Goal: Task Accomplishment & Management: Manage account settings

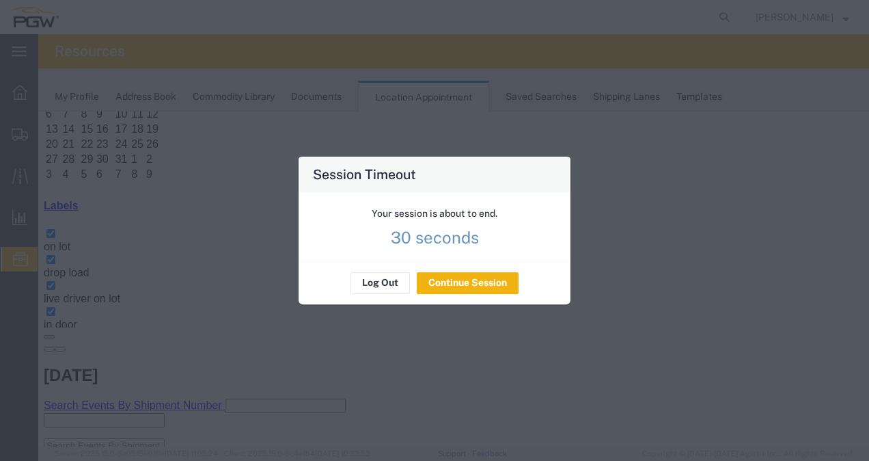
scroll to position [433, 0]
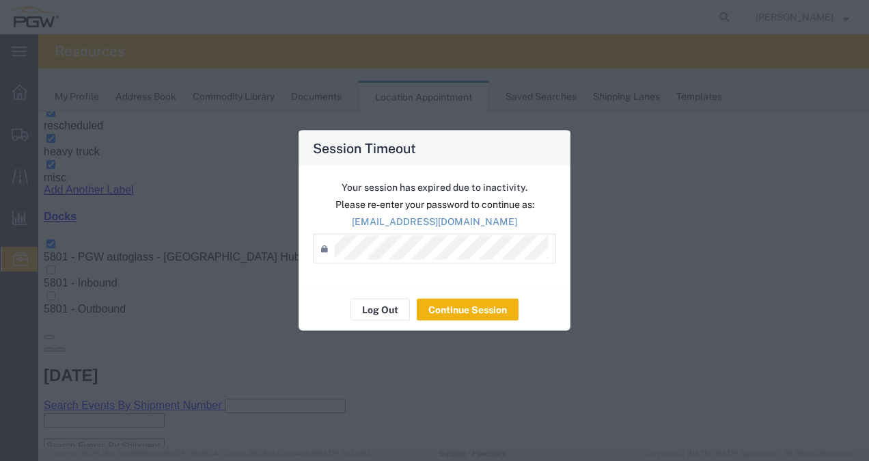
click at [395, 267] on div "Your session has expired due to inactivity. Please re-enter your password to co…" at bounding box center [435, 227] width 272 height 122
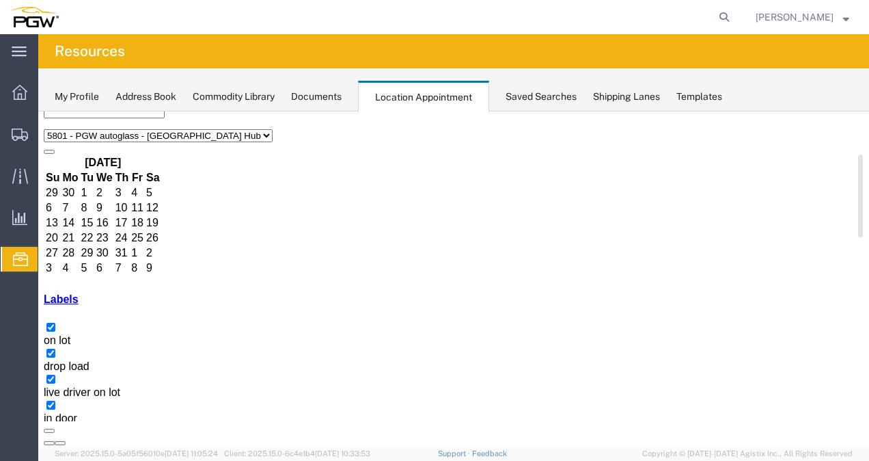
scroll to position [0, 0]
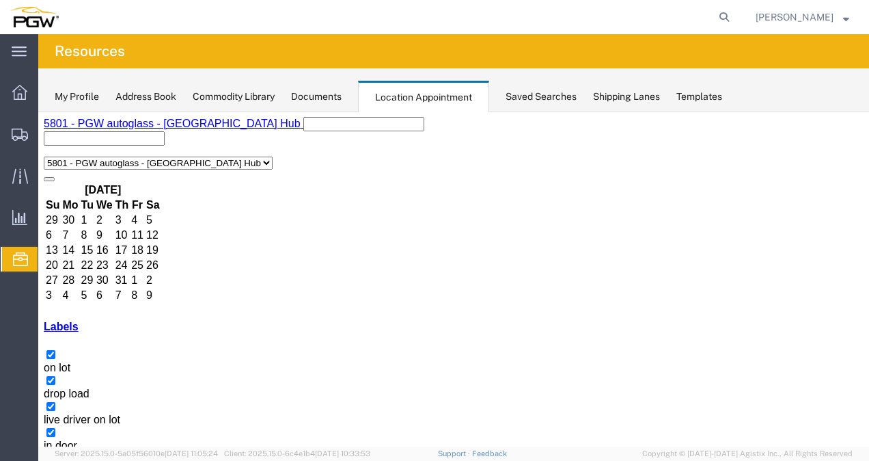
copy h3 "HAMU2017882"
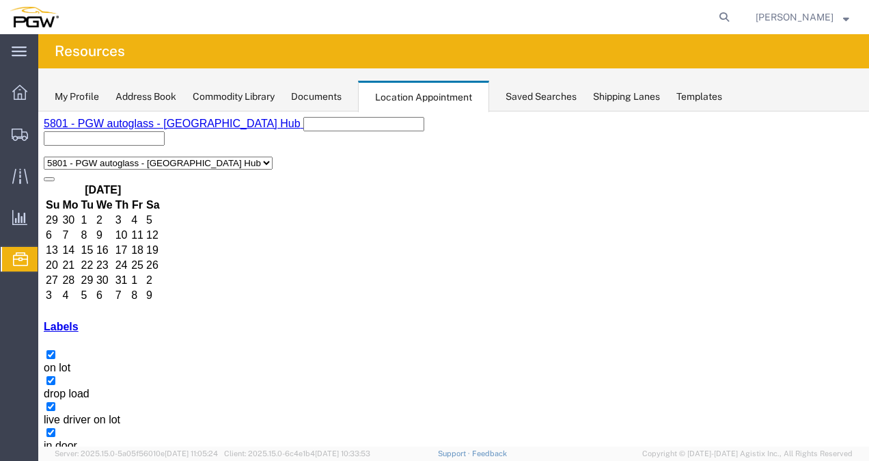
copy h3 "FANU3512943"
select select "1"
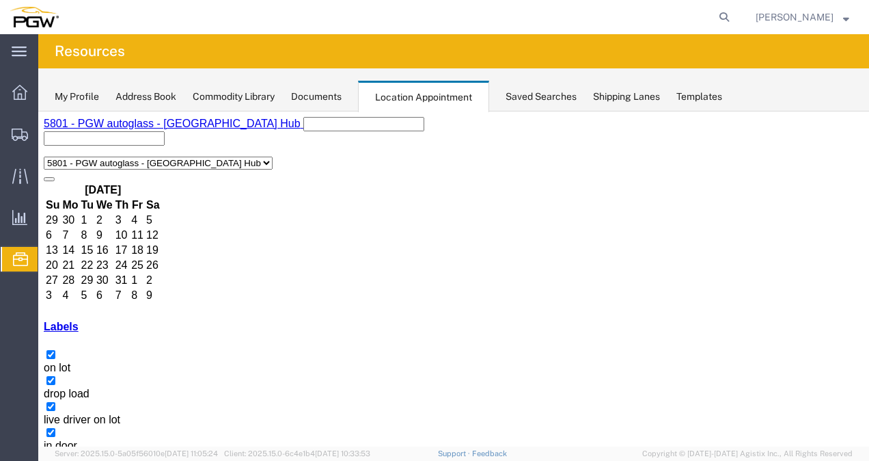
select select
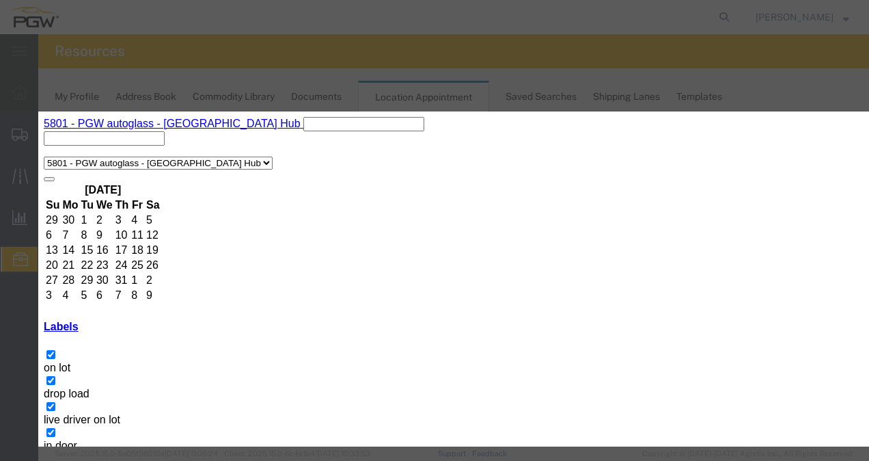
type input "2:00 pm"
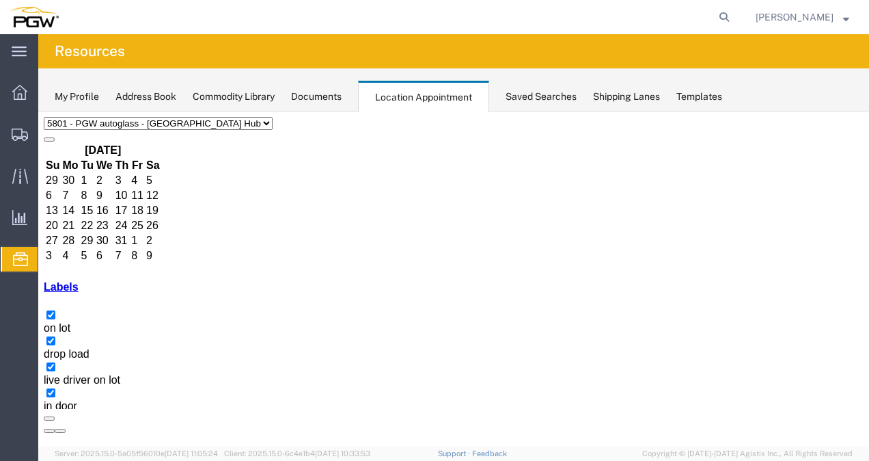
scroll to position [68, 0]
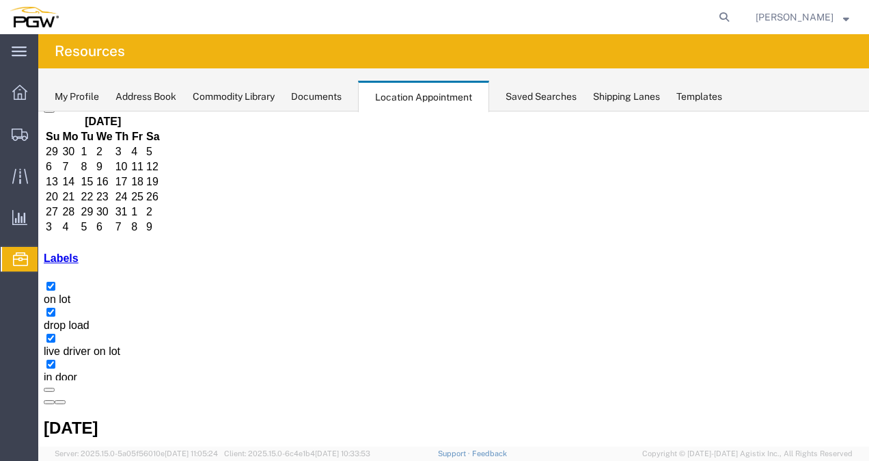
select select "1"
select select
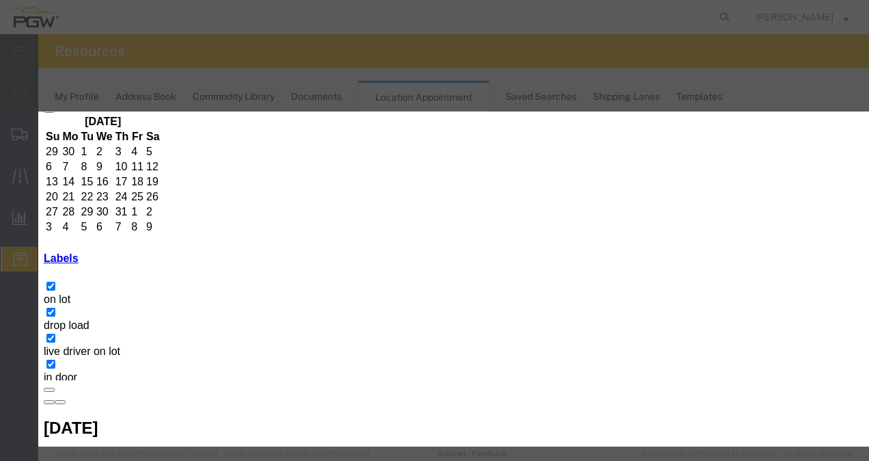
type input "8:00 AM"
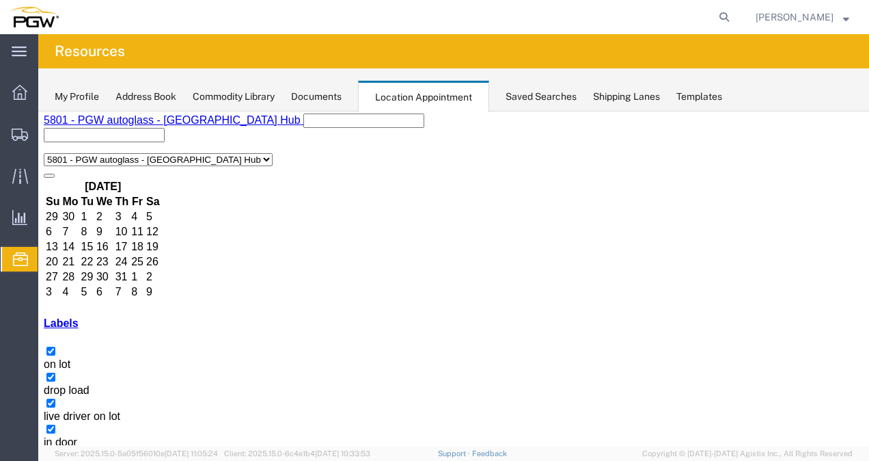
scroll to position [78, 0]
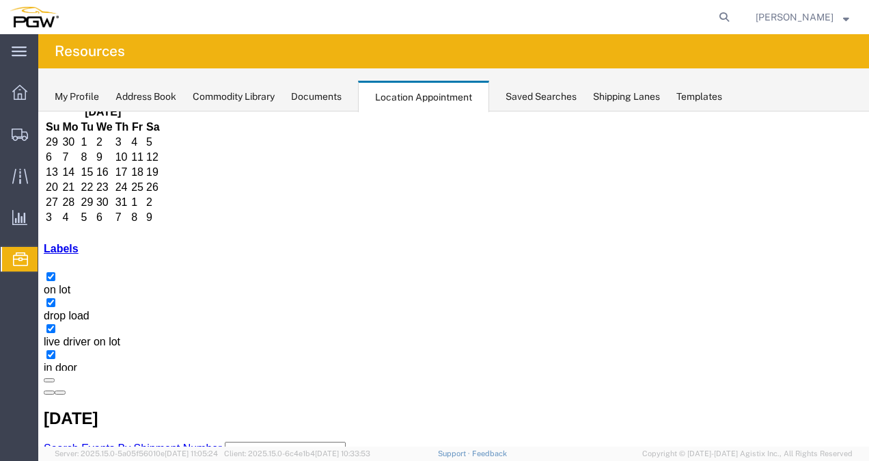
drag, startPoint x: 323, startPoint y: 288, endPoint x: 329, endPoint y: 291, distance: 7.4
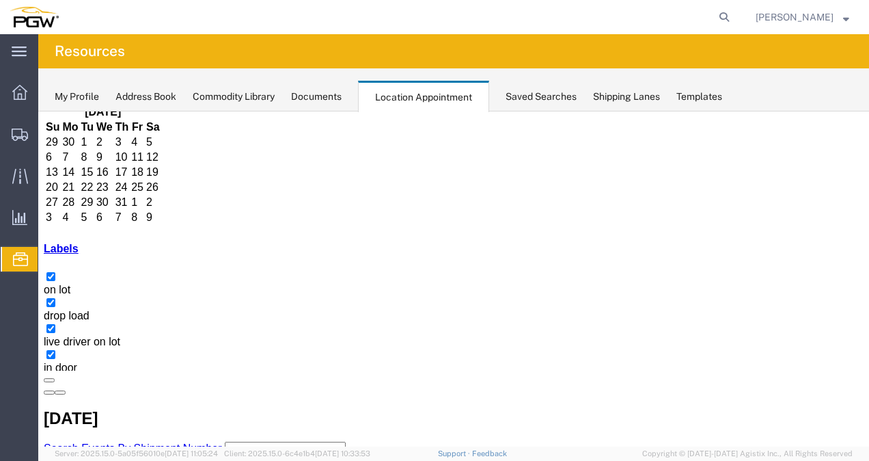
drag, startPoint x: 195, startPoint y: 323, endPoint x: 269, endPoint y: 324, distance: 73.1
drag, startPoint x: 229, startPoint y: 320, endPoint x: 183, endPoint y: 321, distance: 45.8
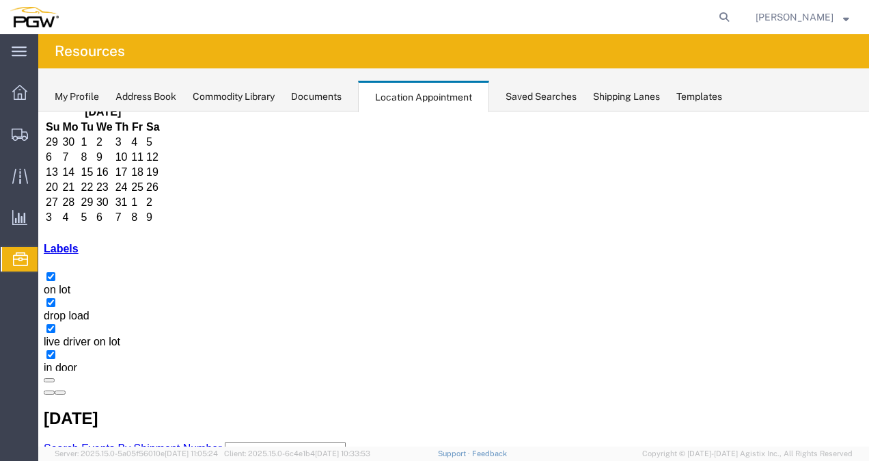
copy h3 "OH 30710"
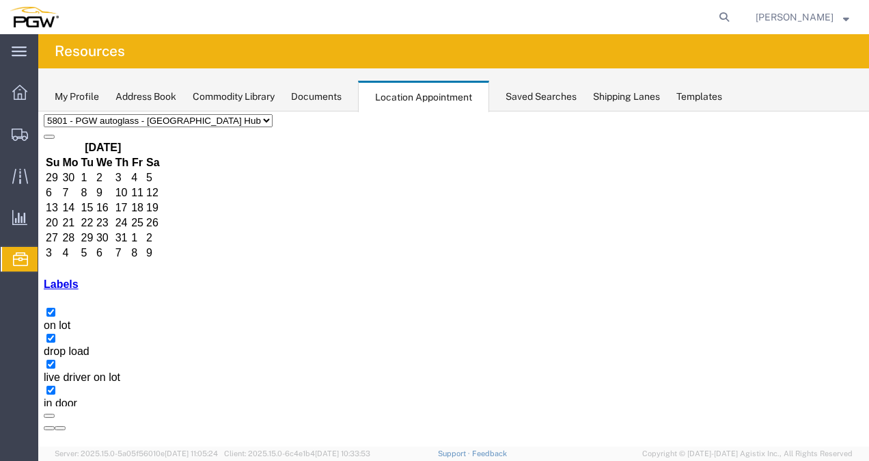
scroll to position [0, 0]
